Goal: Task Accomplishment & Management: Manage account settings

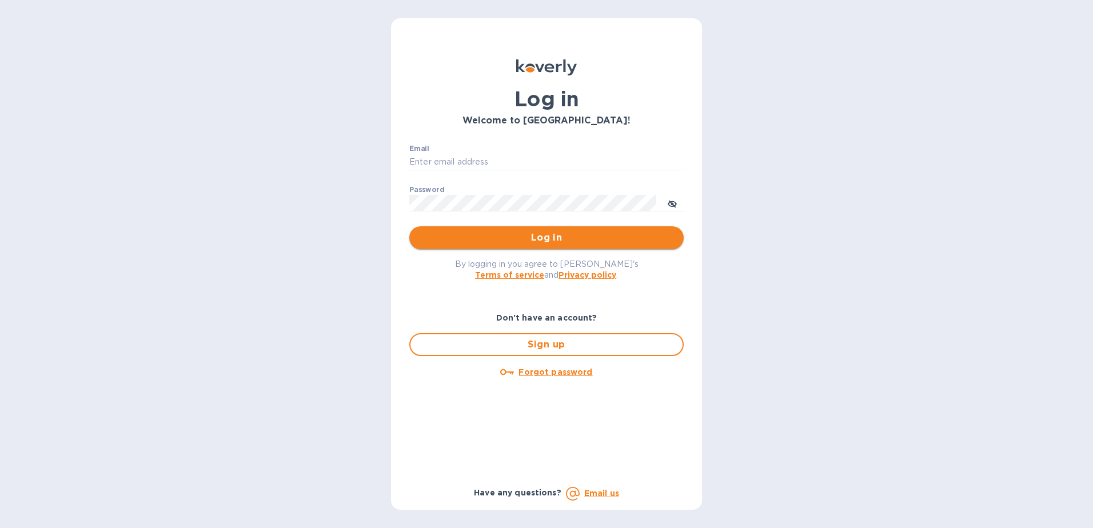
type input "[PERSON_NAME][EMAIL_ADDRESS][PERSON_NAME][DOMAIN_NAME]"
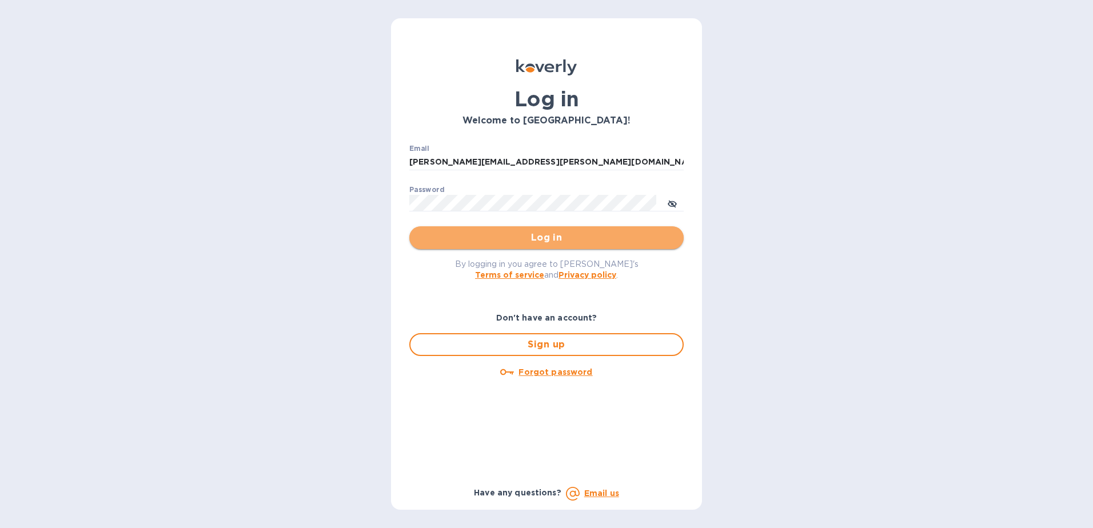
click at [532, 246] on button "Log in" at bounding box center [546, 237] width 274 height 23
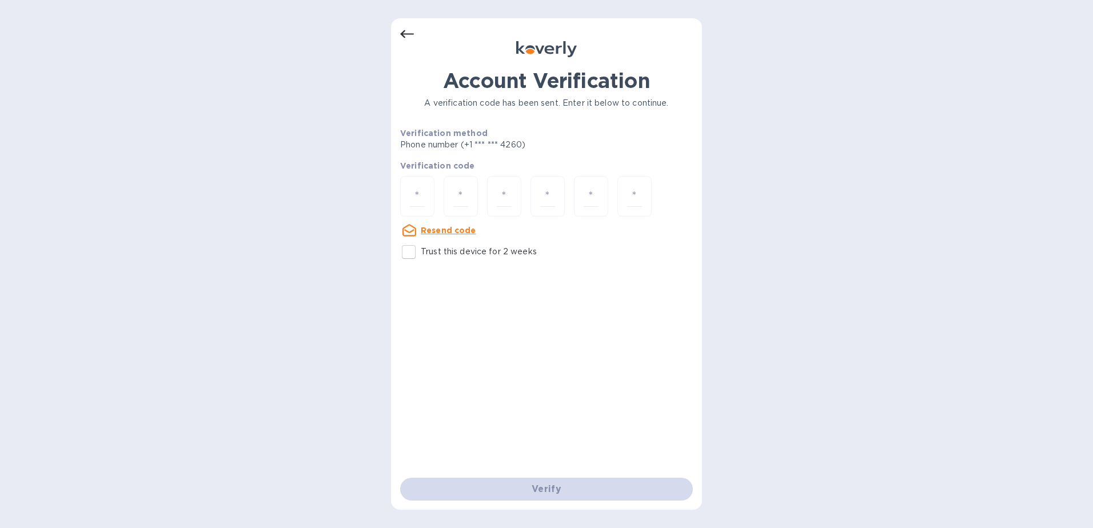
click at [409, 251] on input "Trust this device for 2 weeks" at bounding box center [409, 252] width 24 height 24
checkbox input "true"
click at [412, 196] on input "number" at bounding box center [417, 196] width 15 height 21
type input "1"
type input "8"
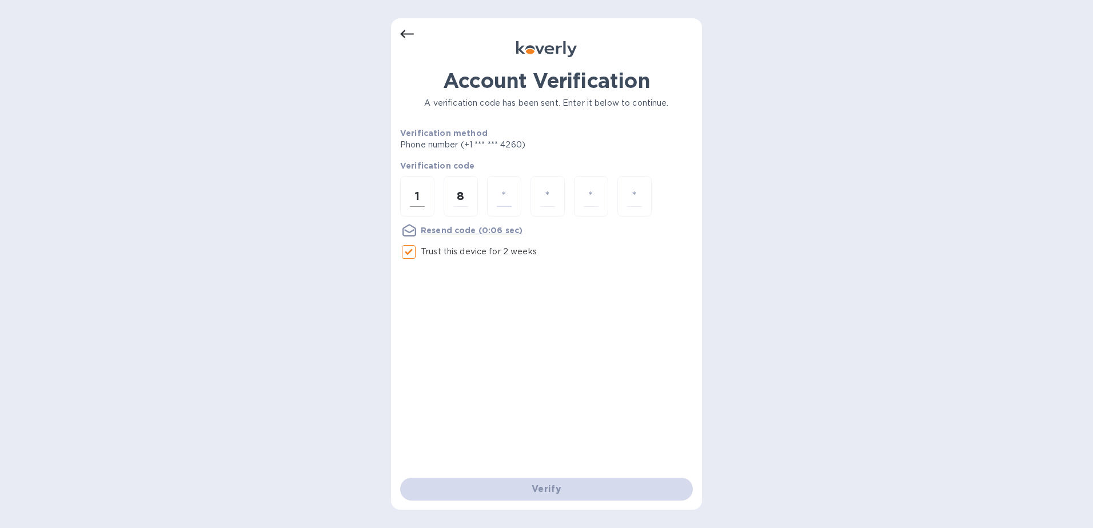
type input "0"
type input "8"
type input "4"
type input "1"
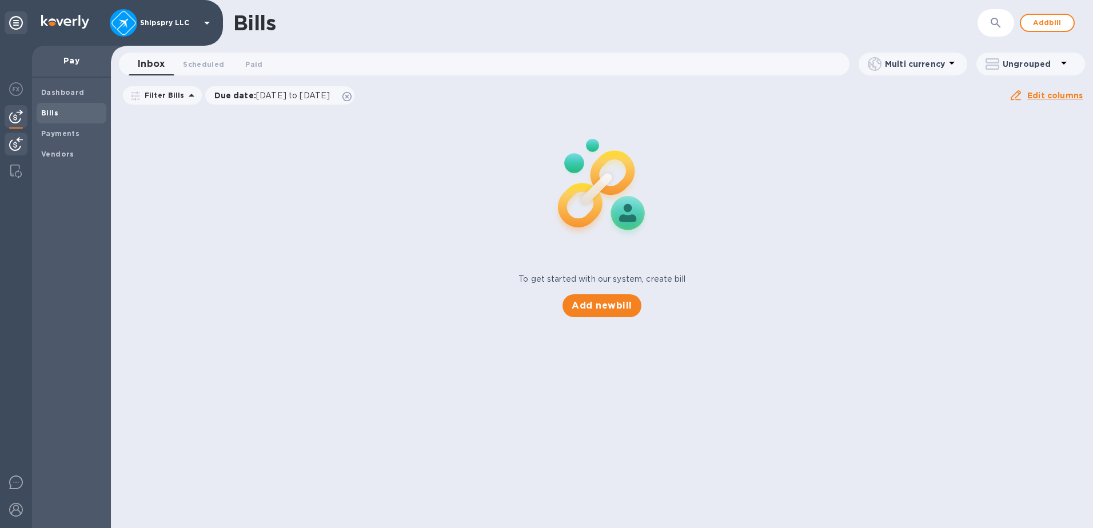
click at [17, 149] on img at bounding box center [16, 144] width 14 height 14
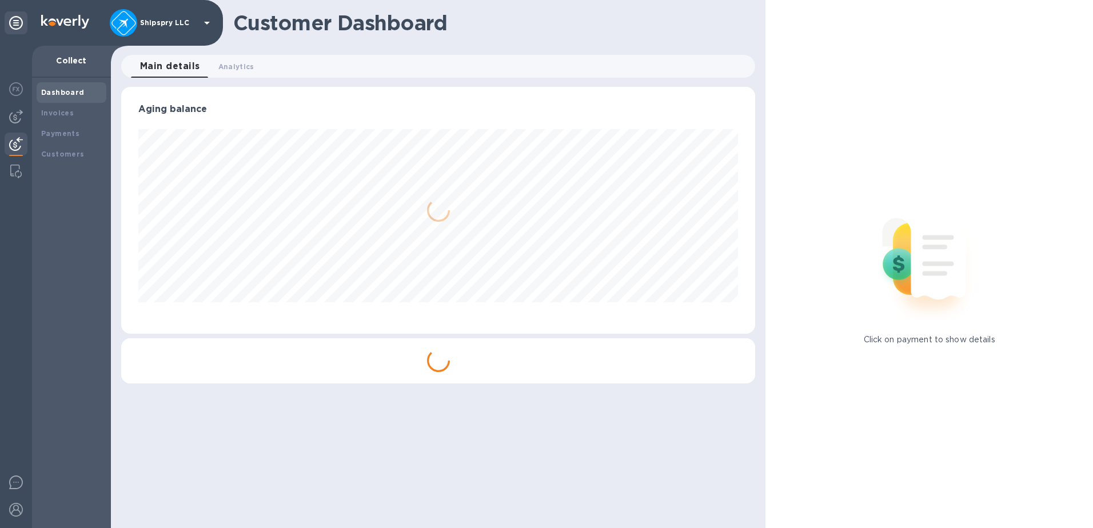
scroll to position [247, 635]
click at [72, 132] on b "Payments" at bounding box center [60, 133] width 38 height 9
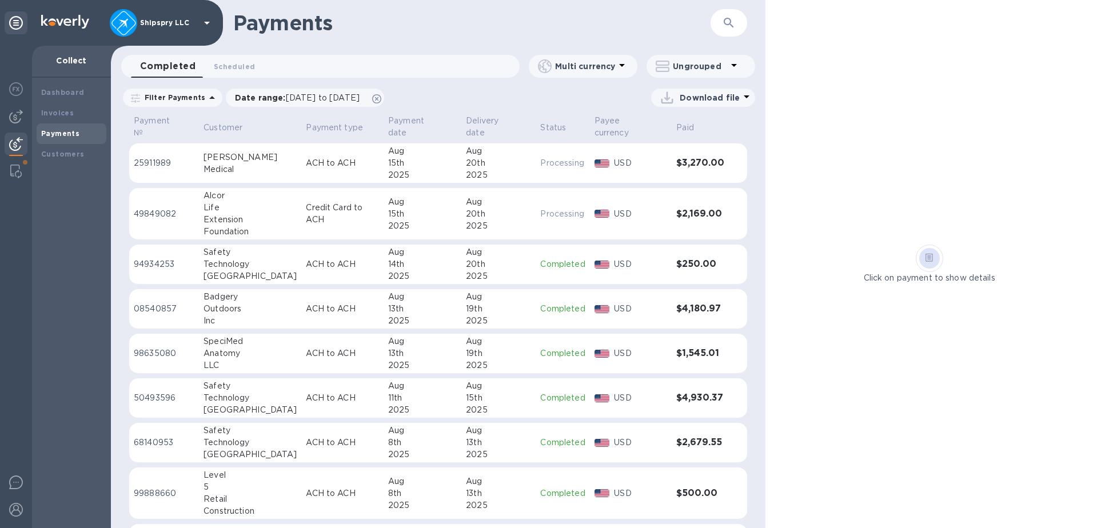
click at [204, 23] on icon at bounding box center [207, 23] width 14 height 14
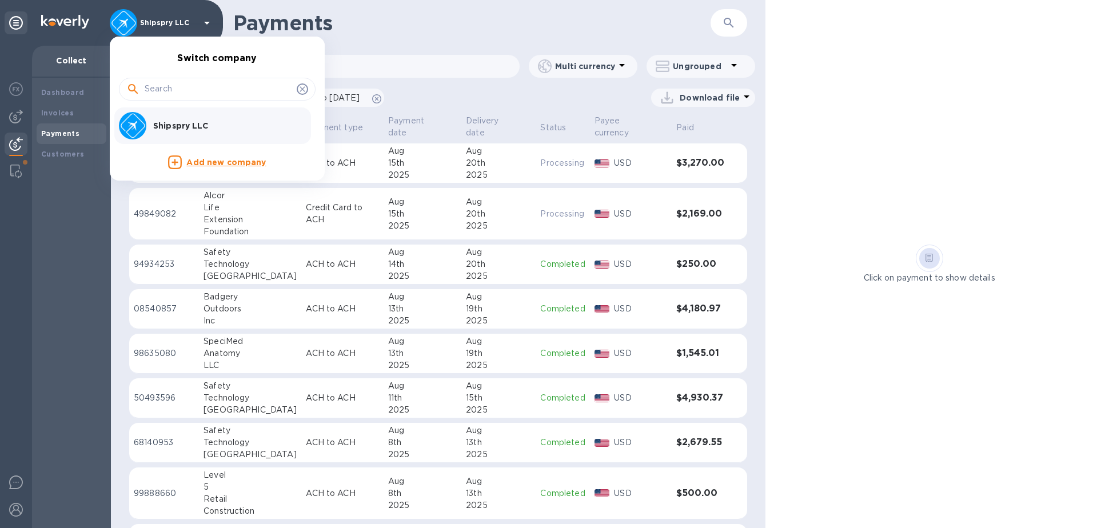
click at [19, 516] on div at bounding box center [546, 264] width 1093 height 528
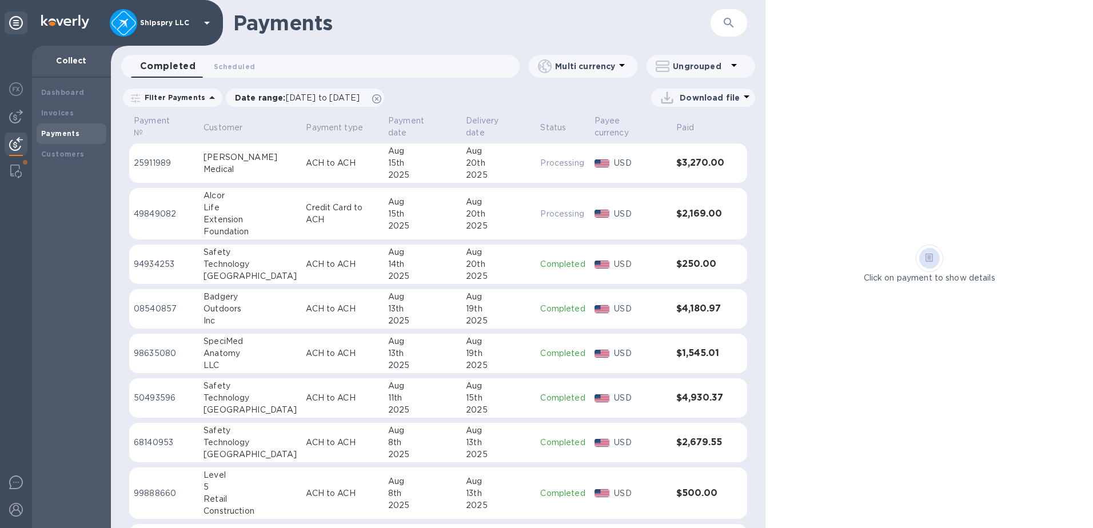
click at [18, 511] on img at bounding box center [16, 510] width 14 height 14
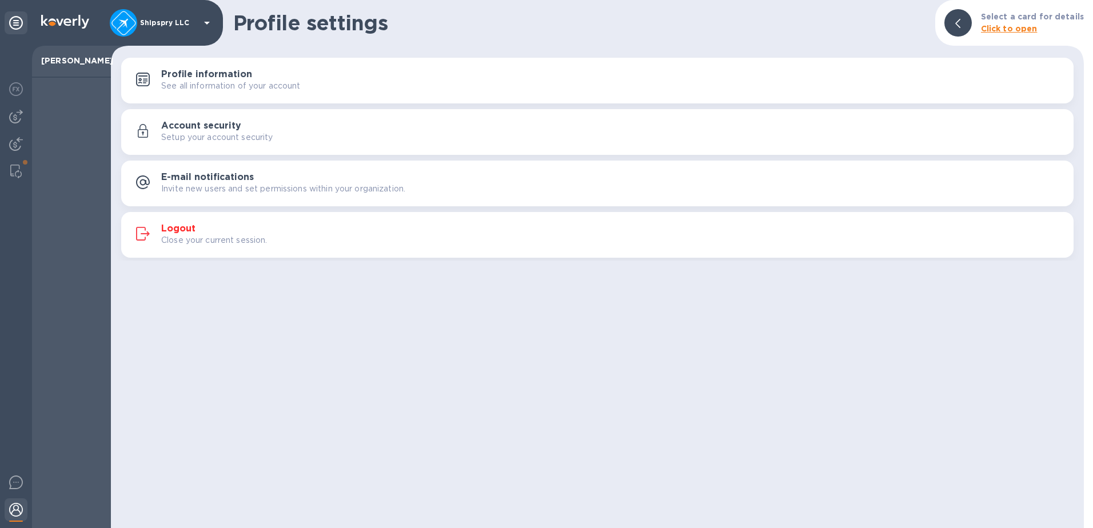
click at [258, 225] on div "Logout Close your current session." at bounding box center [612, 235] width 903 height 23
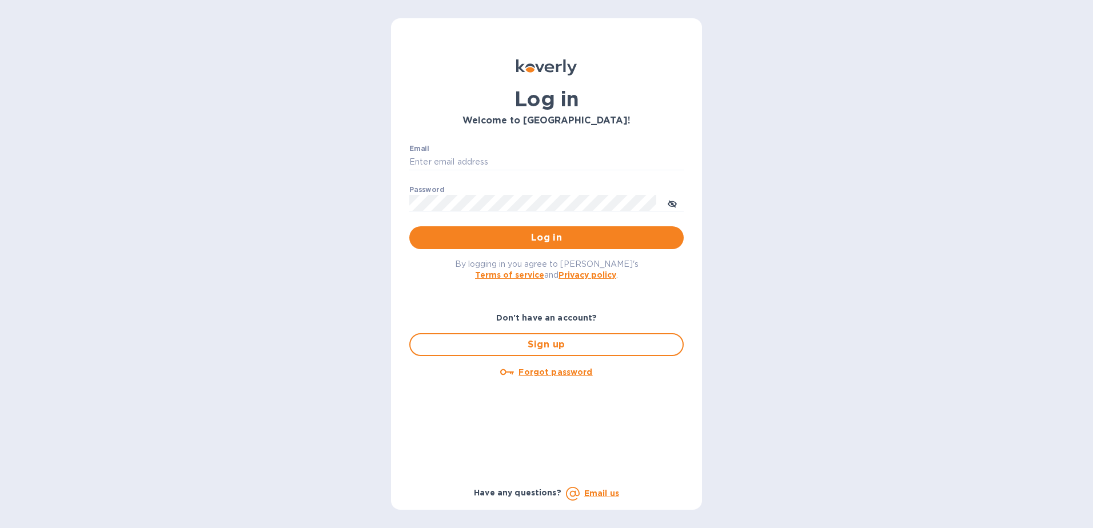
type input "[PERSON_NAME][EMAIL_ADDRESS][PERSON_NAME][DOMAIN_NAME]"
